Goal: Task Accomplishment & Management: Manage account settings

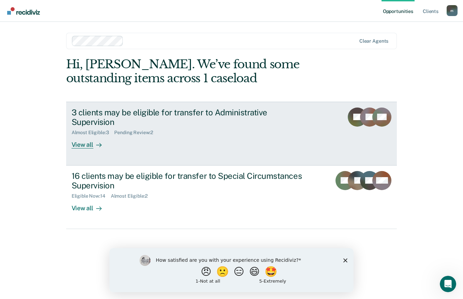
click at [82, 135] on div "View all" at bounding box center [91, 141] width 38 height 13
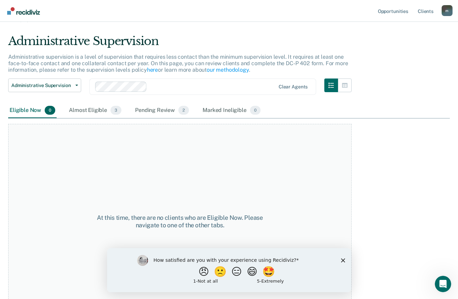
scroll to position [33, 0]
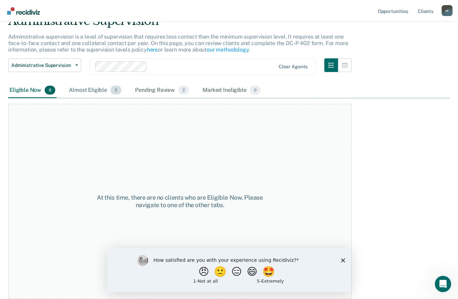
click at [80, 87] on div "Almost Eligible 3" at bounding box center [95, 90] width 55 height 15
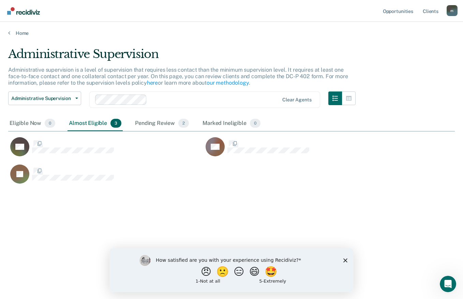
scroll to position [195, 442]
click at [24, 149] on rect "CaseloadOpportunityCell-522LB" at bounding box center [19, 146] width 19 height 19
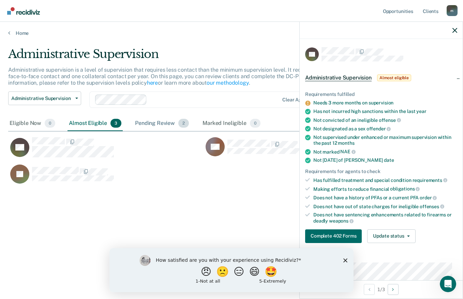
click at [156, 121] on div "Pending Review 2" at bounding box center [162, 123] width 57 height 15
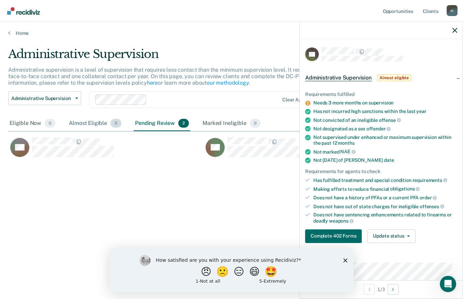
click at [83, 122] on div "Almost Eligible 3" at bounding box center [95, 123] width 55 height 15
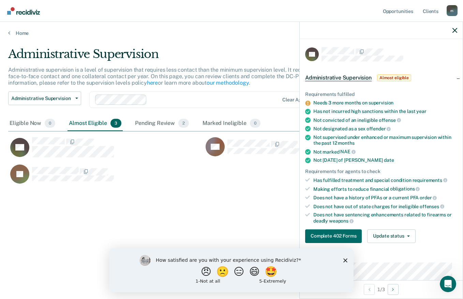
click at [265, 209] on div "Administrative Supervision Administrative supervision is a level of supervision…" at bounding box center [231, 147] width 447 height 200
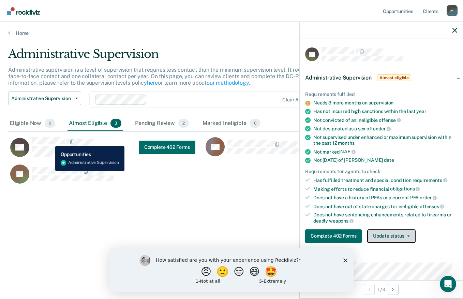
click at [382, 235] on button "Update status" at bounding box center [391, 236] width 48 height 14
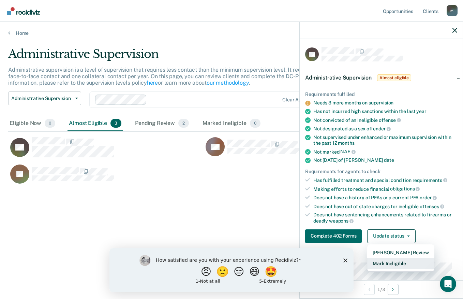
click at [377, 264] on button "Mark Ineligible" at bounding box center [400, 263] width 67 height 11
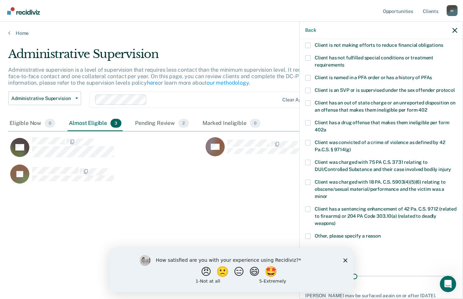
scroll to position [99, 0]
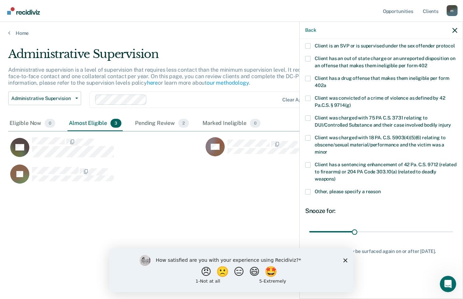
click at [345, 259] on polygon "Close survey" at bounding box center [345, 260] width 4 height 4
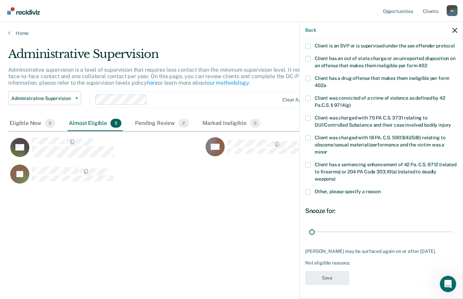
scroll to position [105, 0]
type input "1"
click at [312, 264] on div "Not eligible reasons:" at bounding box center [381, 263] width 152 height 6
click at [361, 262] on div "Not eligible reasons:" at bounding box center [381, 263] width 152 height 6
click at [325, 248] on div "[PERSON_NAME] may be surfaced again on or after [DATE]." at bounding box center [381, 251] width 152 height 6
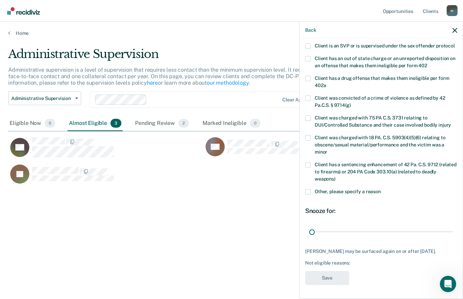
click at [356, 261] on div "Not eligible reasons:" at bounding box center [381, 263] width 152 height 6
click at [309, 162] on span at bounding box center [307, 164] width 5 height 5
click at [336, 176] on input "Client has a sentencing enhancement of 42 Pa. C.S. 9712 (related to firearms) o…" at bounding box center [336, 176] width 0 height 0
click at [307, 162] on span at bounding box center [307, 164] width 5 height 5
click at [336, 176] on input "Client has a sentencing enhancement of 42 Pa. C.S. 9712 (related to firearms) o…" at bounding box center [336, 176] width 0 height 0
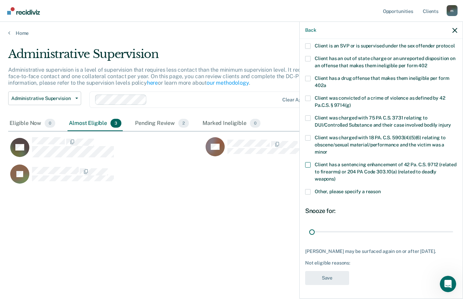
scroll to position [102, 0]
click at [308, 189] on span at bounding box center [307, 191] width 5 height 5
click at [381, 189] on input "Other, please specify a reason" at bounding box center [381, 189] width 0 height 0
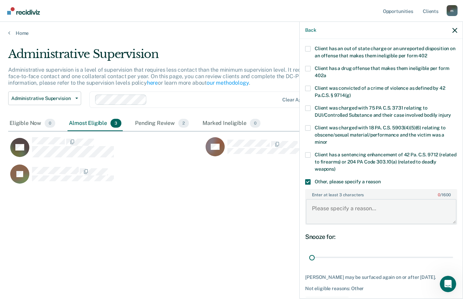
click at [321, 212] on textarea "Enter at least 3 characters 0 / 1600" at bounding box center [381, 211] width 151 height 25
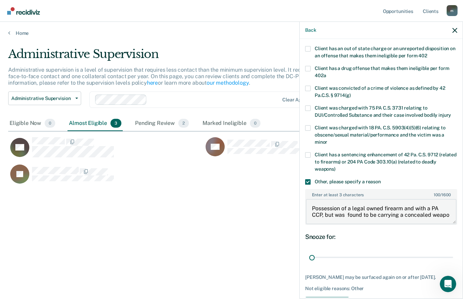
scroll to position [1, 0]
click at [352, 224] on textarea "Possession of a legal owned firearm and with a PA CCP, but was found to be carr…" at bounding box center [381, 211] width 151 height 25
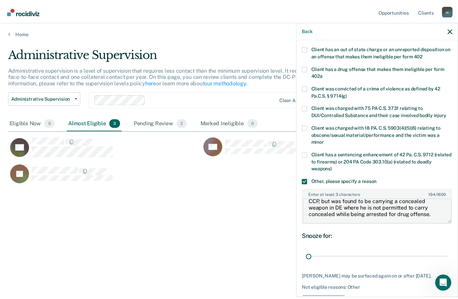
scroll to position [140, 0]
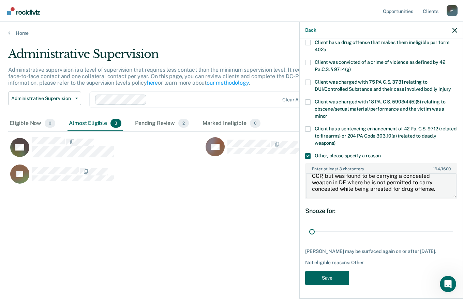
type textarea "Possession of a legal owned firearm and with a PA CCP, but was found to be carr…"
click at [317, 277] on button "Save" at bounding box center [327, 278] width 44 height 14
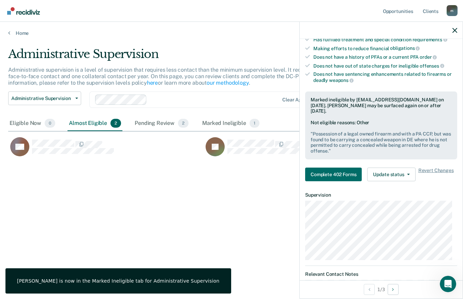
click at [119, 217] on div "Administrative Supervision Administrative supervision is a level of supervision…" at bounding box center [231, 147] width 447 height 200
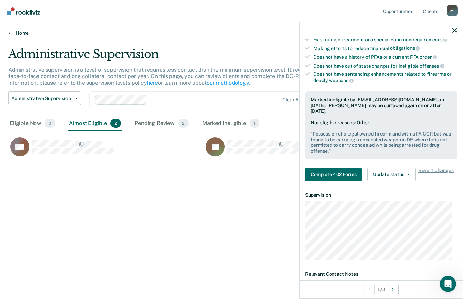
click at [13, 33] on link "Home" at bounding box center [231, 33] width 447 height 6
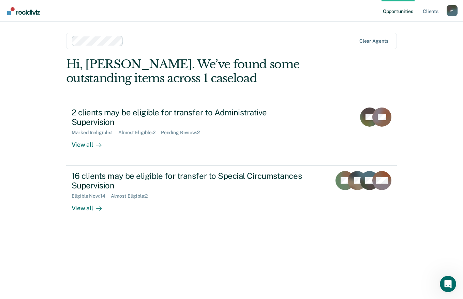
click at [207, 171] on div "16 clients may be eligible for transfer to Special Circumstances Supervision" at bounding box center [191, 181] width 239 height 20
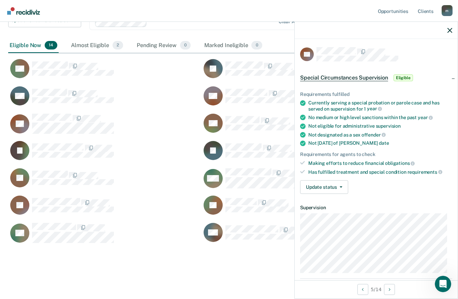
scroll to position [71, 0]
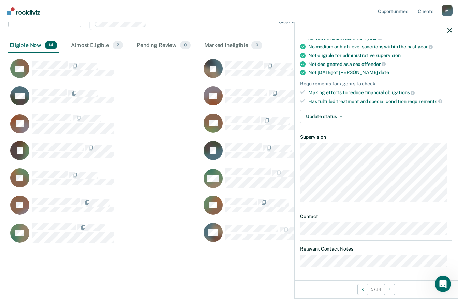
click at [431, 202] on article "TC Special Circumstances Supervision Eligible Requirements fulfilled Currently …" at bounding box center [376, 121] width 152 height 291
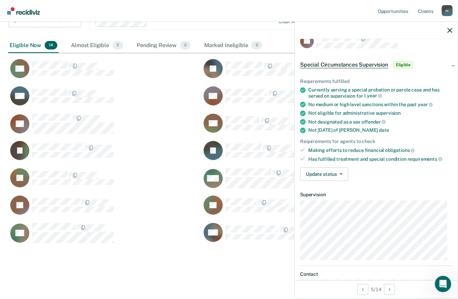
scroll to position [11, 0]
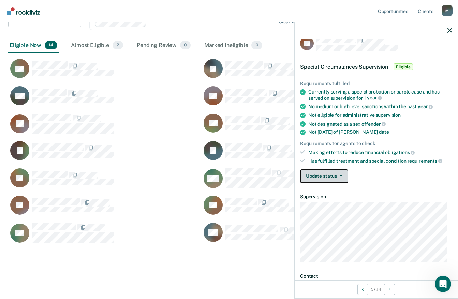
click at [331, 174] on button "Update status" at bounding box center [324, 176] width 48 height 14
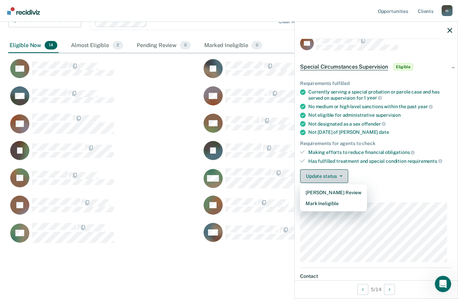
click at [311, 205] on button "Mark Ineligible" at bounding box center [333, 203] width 67 height 11
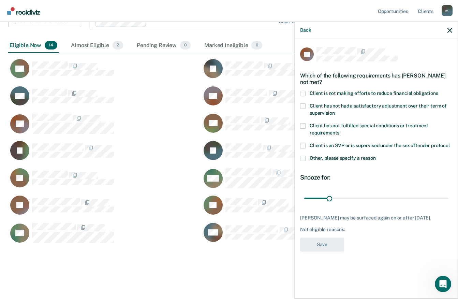
click at [303, 91] on span at bounding box center [302, 93] width 5 height 5
click at [438, 91] on input "Client is not making efforts to reduce financial obligations" at bounding box center [438, 91] width 0 height 0
click at [319, 243] on button "Save" at bounding box center [322, 244] width 44 height 14
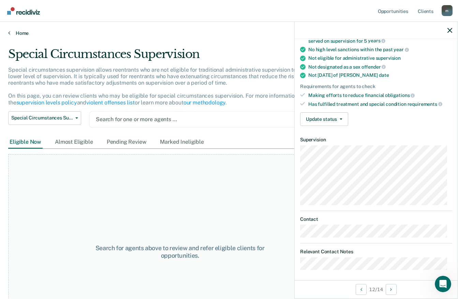
click at [9, 33] on icon at bounding box center [9, 32] width 2 height 5
